Goal: Find specific page/section: Find specific page/section

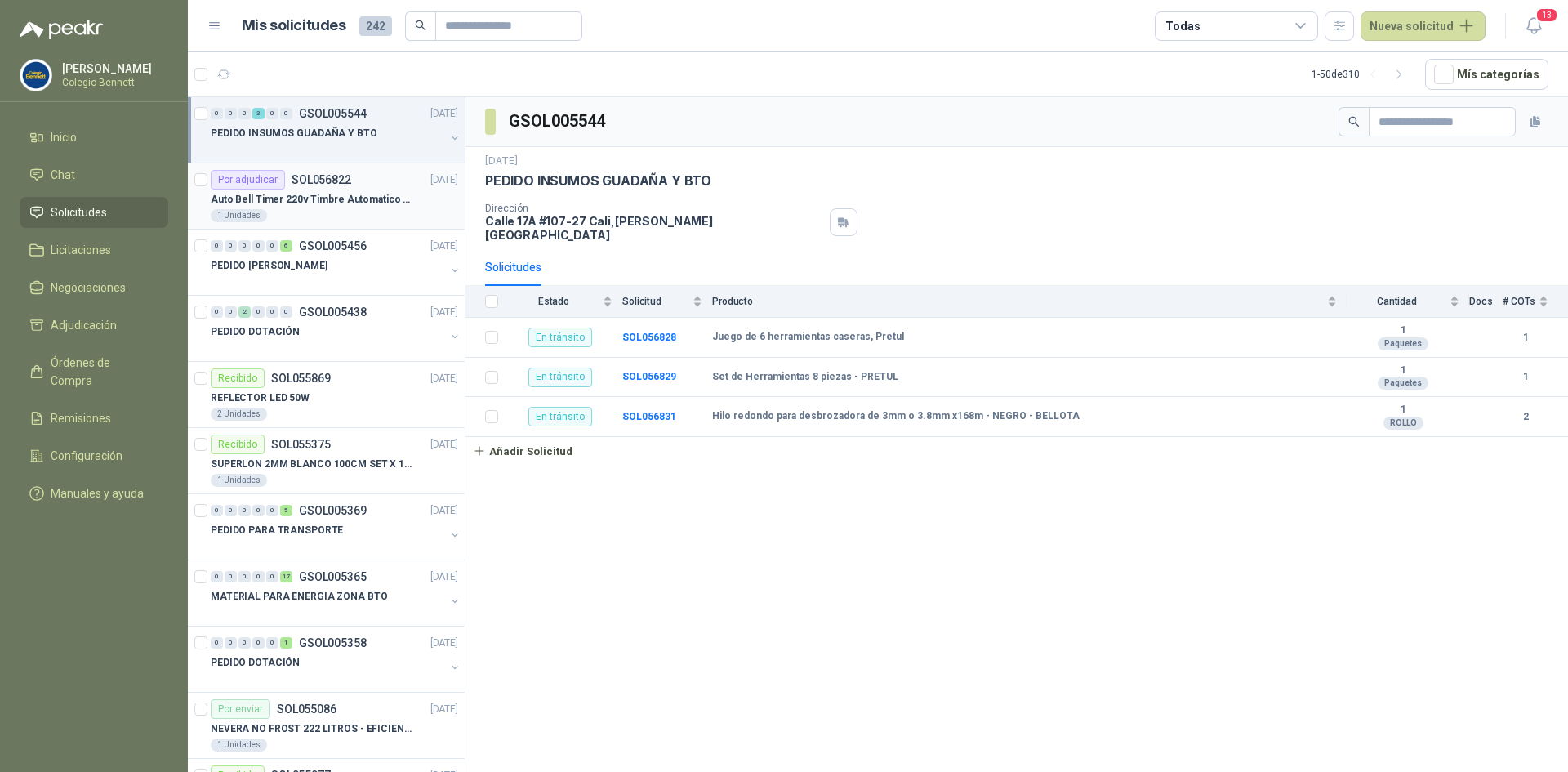
click at [376, 214] on div "1 Unidades" at bounding box center [334, 215] width 247 height 13
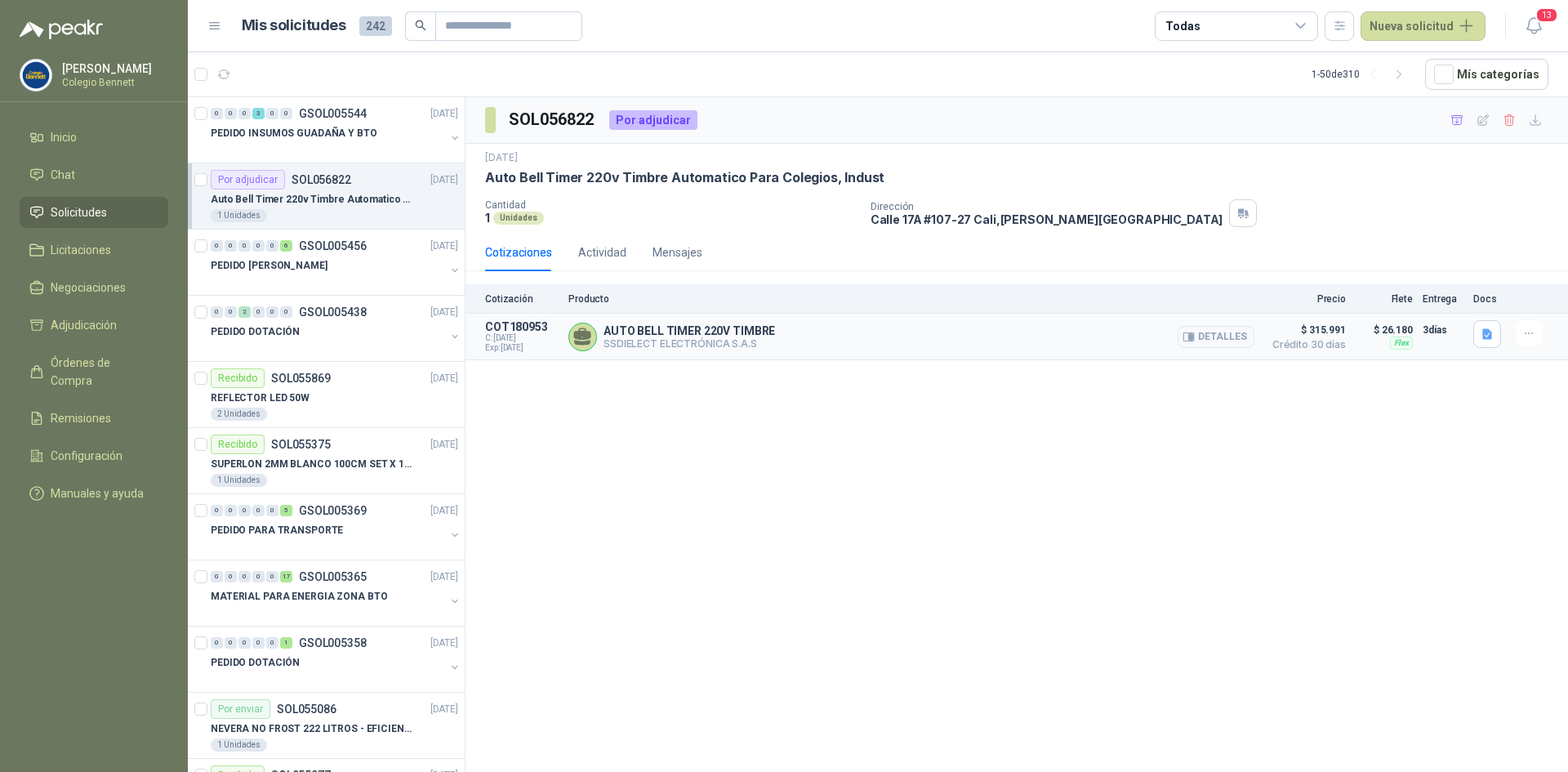
click at [704, 334] on p "AUTO BELL TIMER 220V TIMBRE" at bounding box center [689, 331] width 172 height 13
copy p "AUTO BELL TIMER 220V TIMBRE"
